Goal: Task Accomplishment & Management: Complete application form

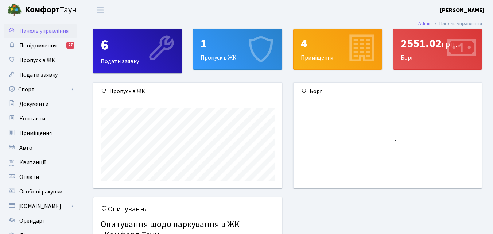
scroll to position [105, 188]
click at [254, 66] on icon at bounding box center [260, 49] width 35 height 35
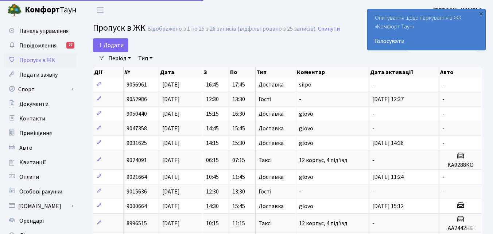
select select "25"
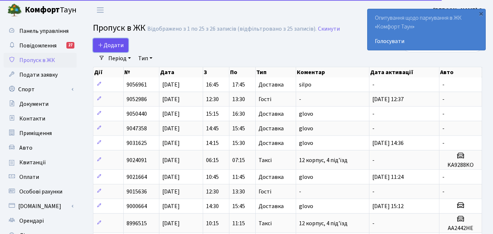
click at [117, 41] on span "Додати" at bounding box center [111, 45] width 26 height 8
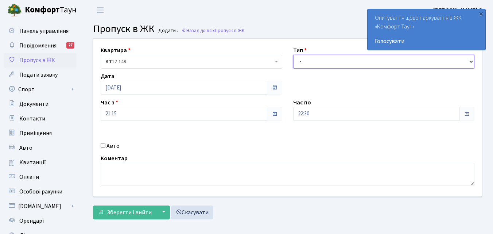
click at [329, 57] on select "- Доставка Таксі Гості Сервіс" at bounding box center [384, 62] width 182 height 14
select select "1"
click at [293, 55] on select "- Доставка Таксі Гості Сервіс" at bounding box center [384, 62] width 182 height 14
click at [270, 113] on span at bounding box center [274, 114] width 15 height 14
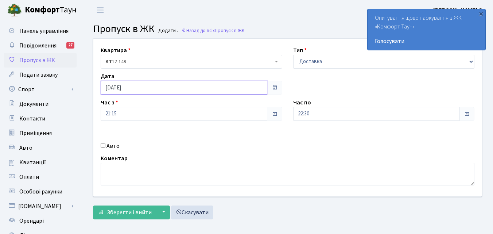
click at [227, 89] on input "[DATE]" at bounding box center [184, 88] width 167 height 14
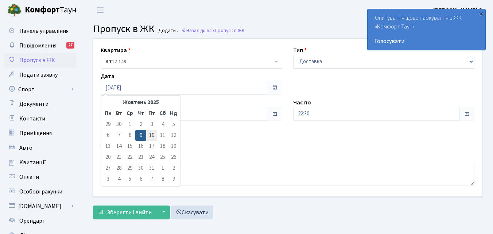
click at [152, 135] on td "10" at bounding box center [151, 135] width 11 height 11
type input "[DATE]"
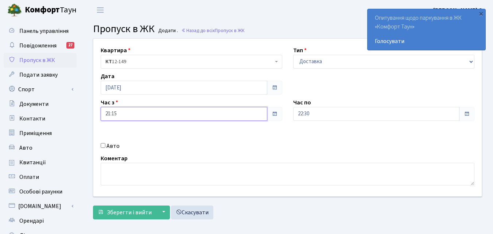
click at [235, 116] on input "21:15" at bounding box center [184, 114] width 167 height 14
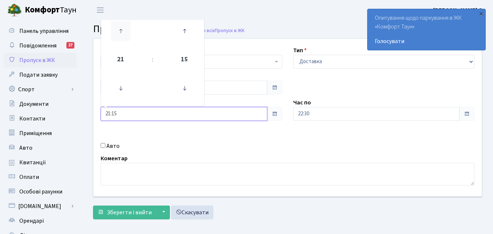
click at [128, 26] on icon at bounding box center [121, 31] width 20 height 20
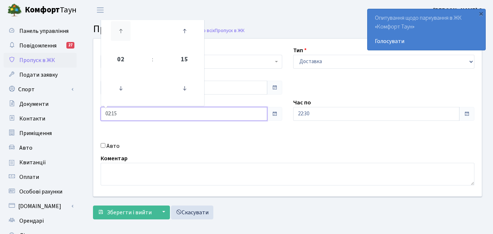
click at [128, 26] on icon at bounding box center [121, 31] width 20 height 20
click at [186, 144] on div "Авто" at bounding box center [191, 145] width 192 height 9
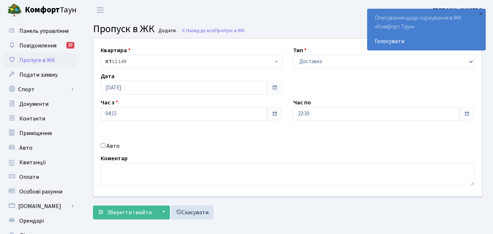
click at [153, 104] on div "Час з 04:15" at bounding box center [191, 109] width 192 height 23
click at [165, 116] on input "04:15" at bounding box center [184, 114] width 167 height 14
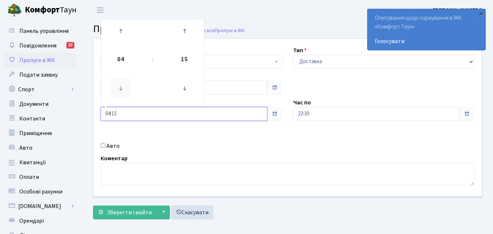
click at [124, 90] on icon at bounding box center [121, 88] width 20 height 20
click at [115, 26] on icon at bounding box center [121, 31] width 20 height 20
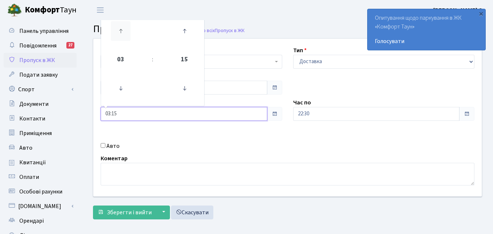
click at [115, 26] on icon at bounding box center [121, 31] width 20 height 20
click at [183, 42] on link at bounding box center [185, 31] width 22 height 26
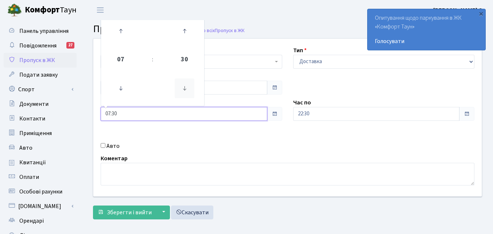
click at [183, 87] on icon at bounding box center [185, 88] width 20 height 20
type input "07:00"
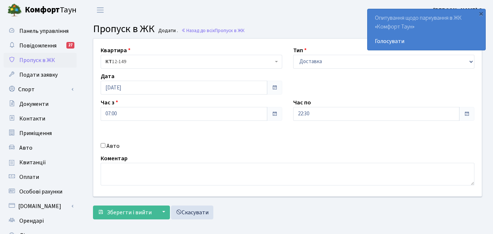
click at [218, 136] on div "Квартира <b>КТ</b>&nbsp;&nbsp;&nbsp;&nbsp;12-149 <b>КТ2</b>&nbsp;&nbsp;&nbsp;2-…" at bounding box center [287, 117] width 399 height 157
click at [332, 118] on input "22:30" at bounding box center [376, 114] width 167 height 14
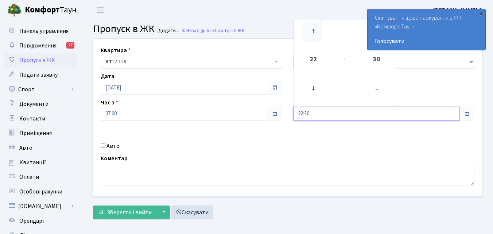
click at [309, 34] on icon at bounding box center [313, 31] width 20 height 20
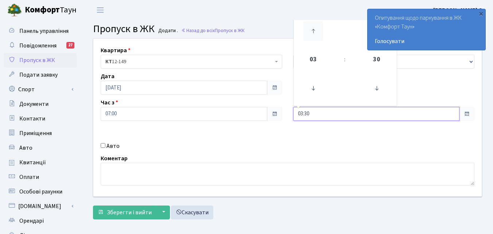
click at [309, 34] on icon at bounding box center [313, 31] width 20 height 20
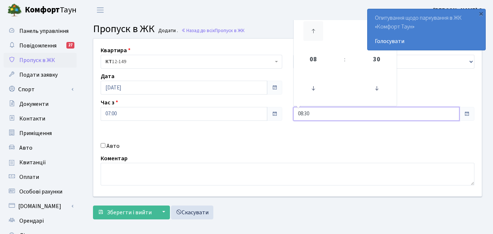
click at [307, 32] on icon at bounding box center [313, 31] width 20 height 20
click at [378, 89] on icon at bounding box center [377, 88] width 20 height 20
type input "09:00"
click at [333, 131] on div "Квартира <b>КТ</b>&nbsp;&nbsp;&nbsp;&nbsp;12-149 <b>КТ2</b>&nbsp;&nbsp;&nbsp;2-…" at bounding box center [287, 117] width 399 height 157
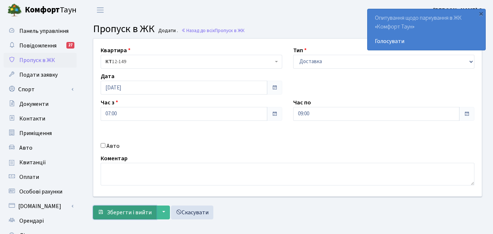
click at [126, 211] on span "Зберегти і вийти" at bounding box center [129, 212] width 45 height 8
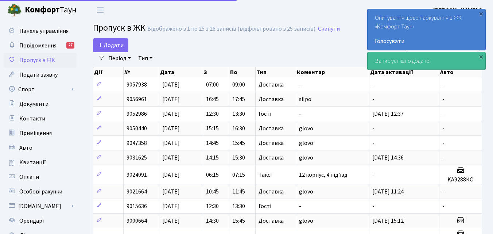
select select "25"
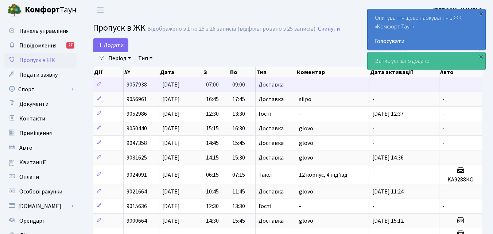
click at [342, 83] on td "-" at bounding box center [332, 84] width 73 height 14
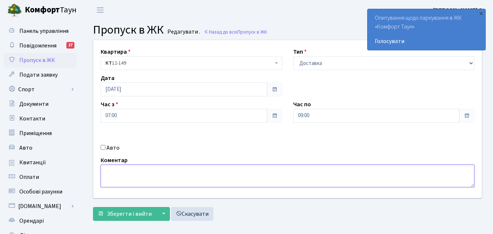
click at [206, 174] on textarea at bounding box center [288, 175] width 374 height 23
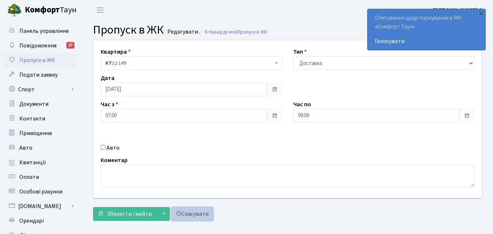
click at [190, 209] on link "Скасувати" at bounding box center [192, 214] width 42 height 14
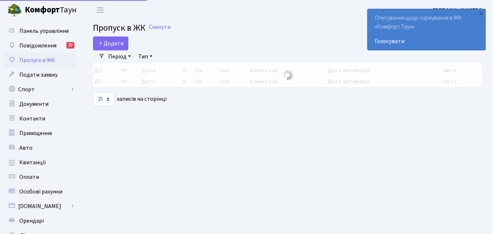
select select "25"
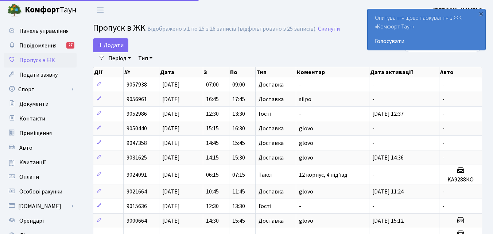
select select "25"
